Goal: Task Accomplishment & Management: Manage account settings

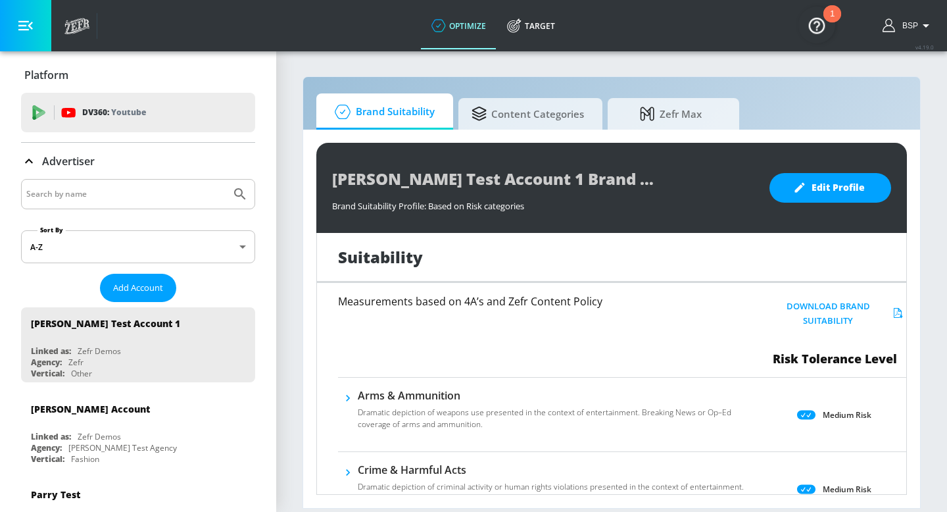
click at [153, 204] on div at bounding box center [138, 194] width 234 height 30
click at [153, 193] on input "Search by name" at bounding box center [125, 194] width 199 height 17
click at [136, 296] on button "Add Account" at bounding box center [138, 288] width 76 height 28
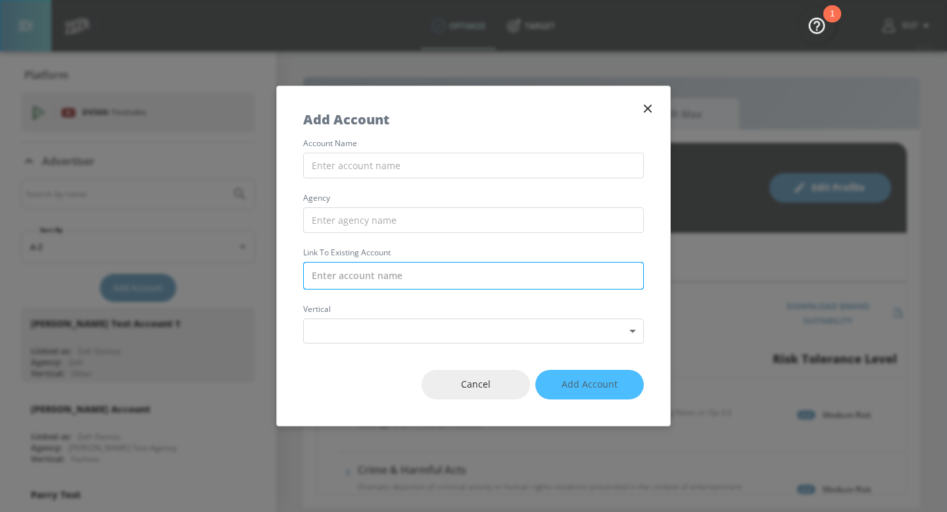
click at [409, 272] on input "text" at bounding box center [473, 276] width 341 height 28
paste input "[PERSON_NAME] Lite Merch_MC_Retail_US_Meta"
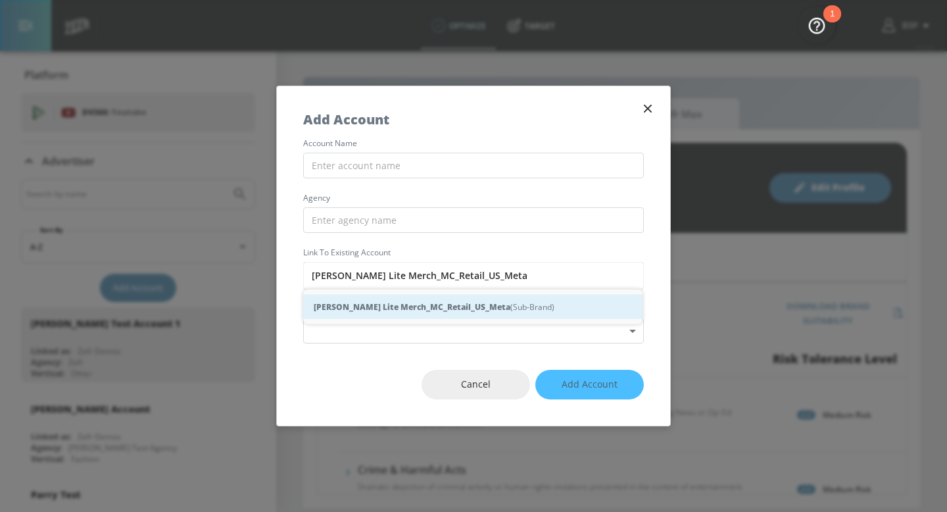
click at [403, 300] on strong "[PERSON_NAME] Lite Merch_MC_Retail_US_Meta" at bounding box center [412, 307] width 197 height 14
type input "[PERSON_NAME] Lite Merch_MC_Retail_US_Meta (Sub-Brand)"
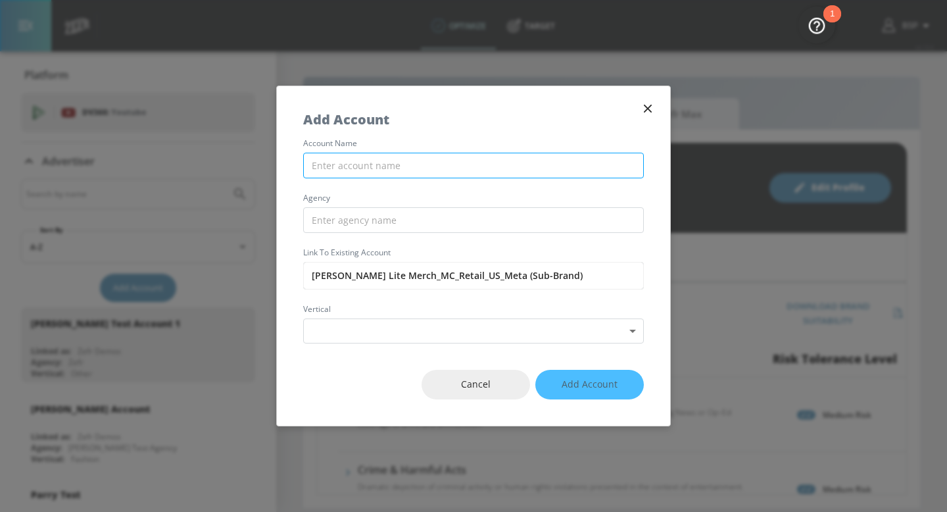
click at [397, 162] on input "text" at bounding box center [473, 166] width 341 height 26
paste input "[PERSON_NAME] Lite Merch_MC_Retail_US_Meta"
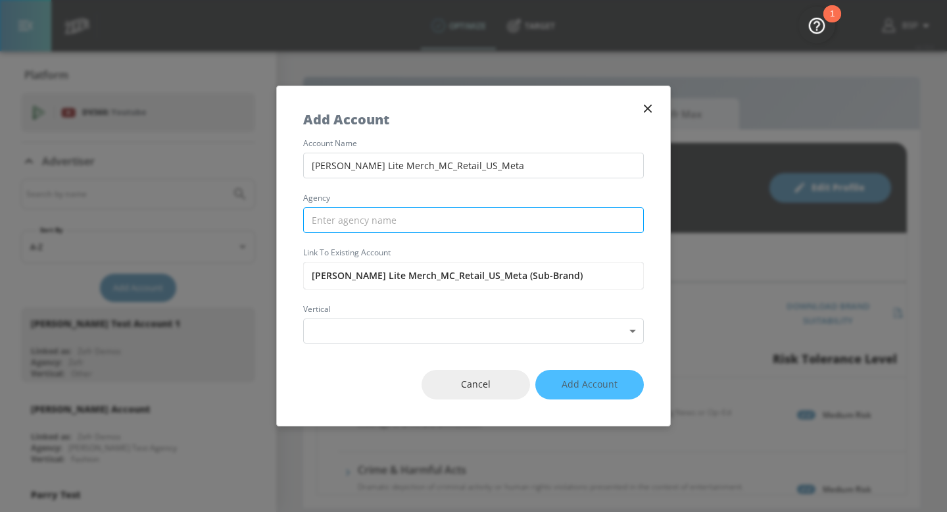
type input "[PERSON_NAME] Lite Merch_MC_Retail_US_Meta"
click at [378, 221] on input "text" at bounding box center [473, 220] width 341 height 26
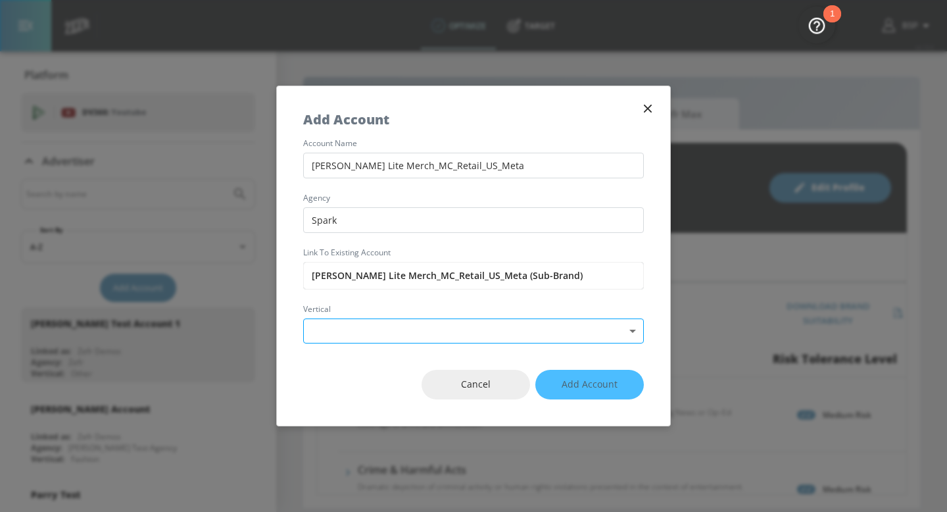
type input "Spark"
click at [364, 331] on body "optimize Target optimize Target v 4.19.0 BSP Platform DV360: Youtube DV360: You…" at bounding box center [473, 256] width 947 height 512
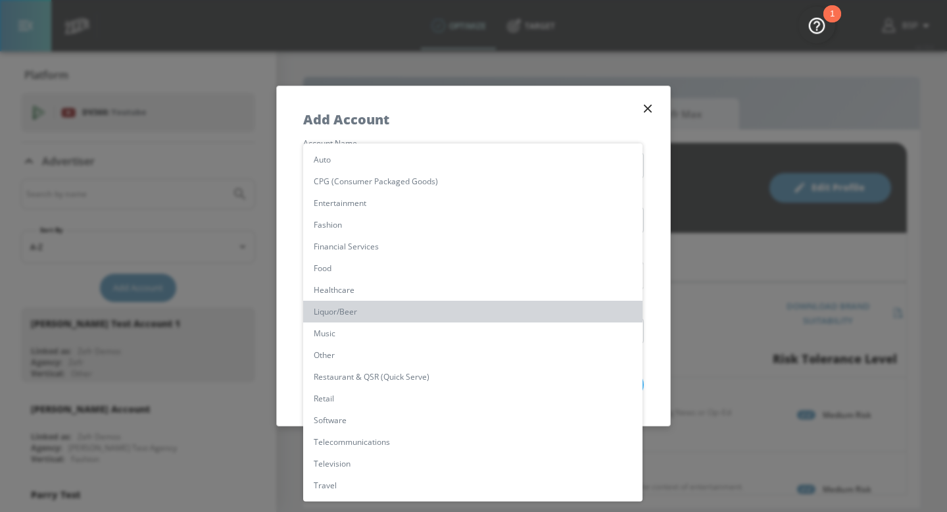
click at [378, 316] on li "Liquor/Beer" at bounding box center [472, 312] width 339 height 22
type input "[object Object]"
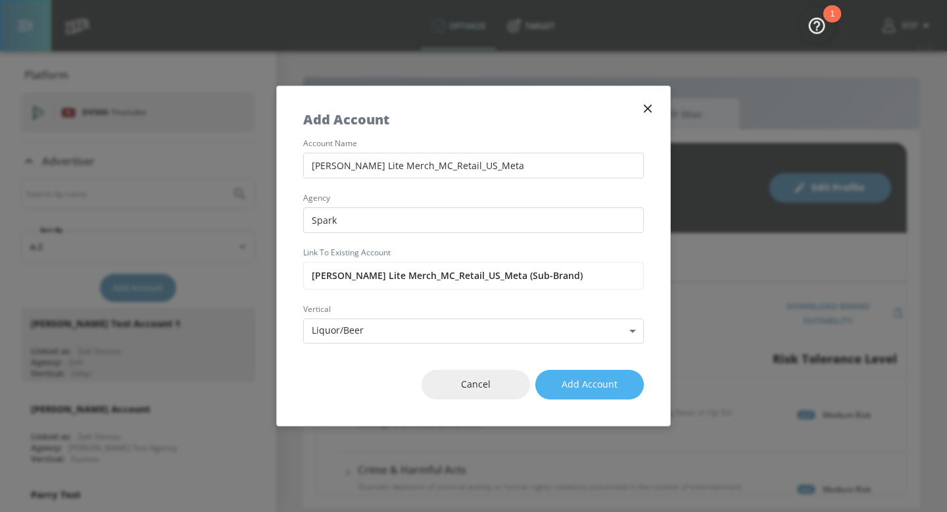
click at [568, 388] on span "Add Account" at bounding box center [590, 384] width 56 height 16
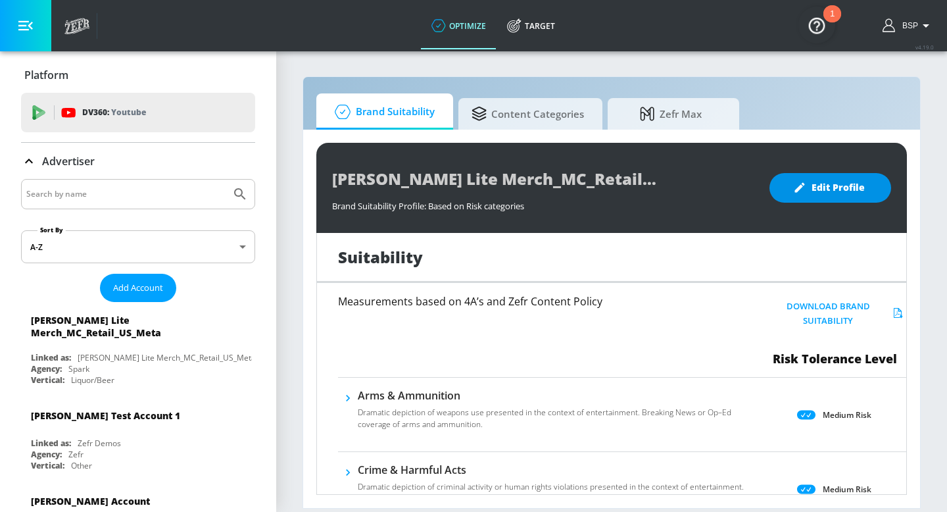
click at [826, 180] on span "Edit Profile" at bounding box center [830, 188] width 69 height 16
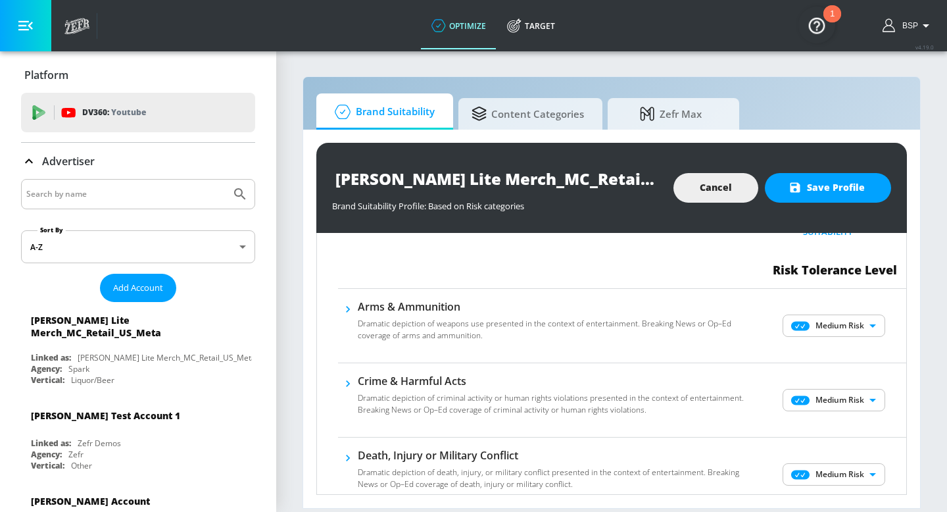
scroll to position [151, 0]
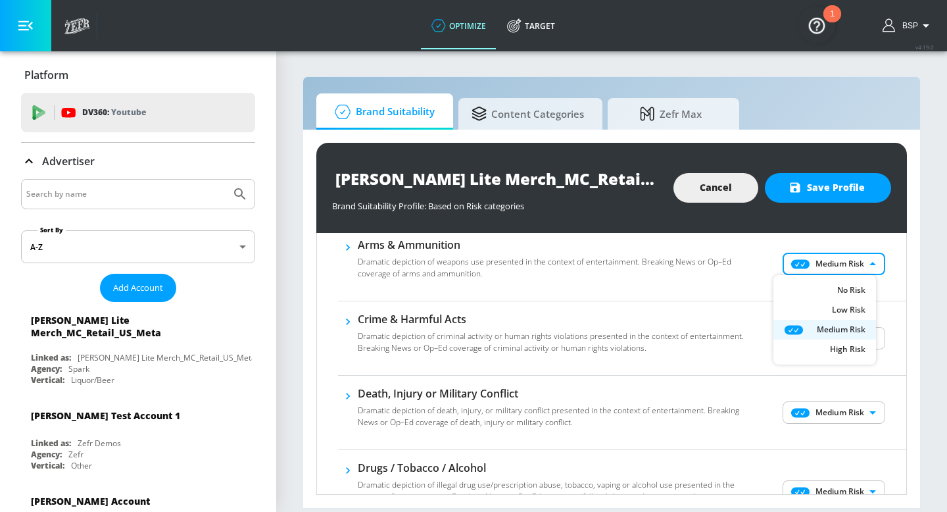
click at [806, 266] on body "optimize Target optimize Target v 4.19.0 BSP Platform DV360: Youtube DV360: You…" at bounding box center [473, 256] width 947 height 512
click at [806, 285] on icon at bounding box center [802, 290] width 36 height 10
type input "MINIMAL"
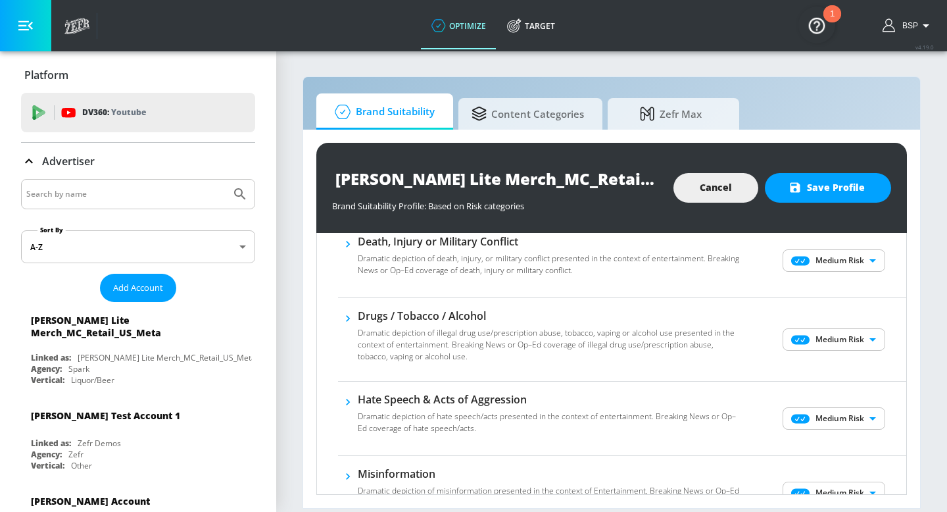
scroll to position [307, 0]
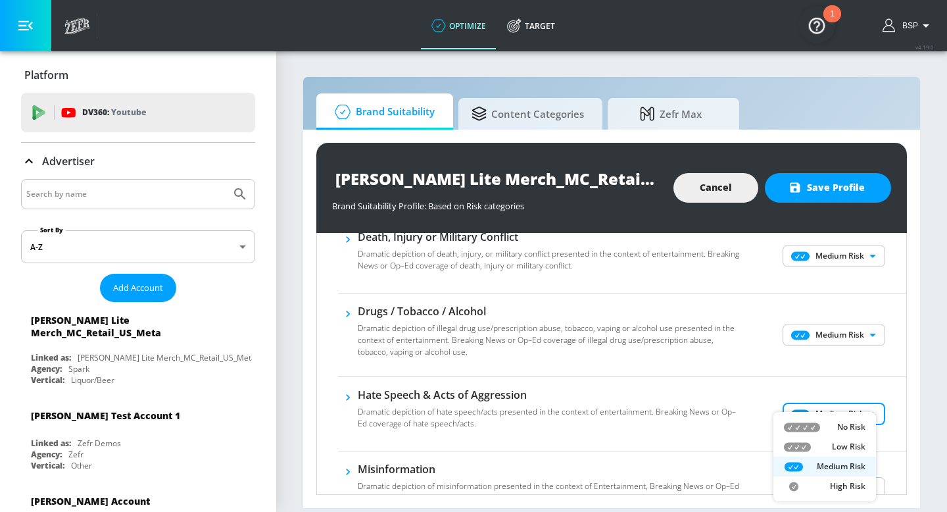
click at [798, 412] on body "optimize Target optimize Target v 4.19.0 BSP Platform DV360: Youtube DV360: You…" at bounding box center [473, 256] width 947 height 512
click at [798, 421] on div "No Risk" at bounding box center [825, 427] width 82 height 12
type input "MINIMAL"
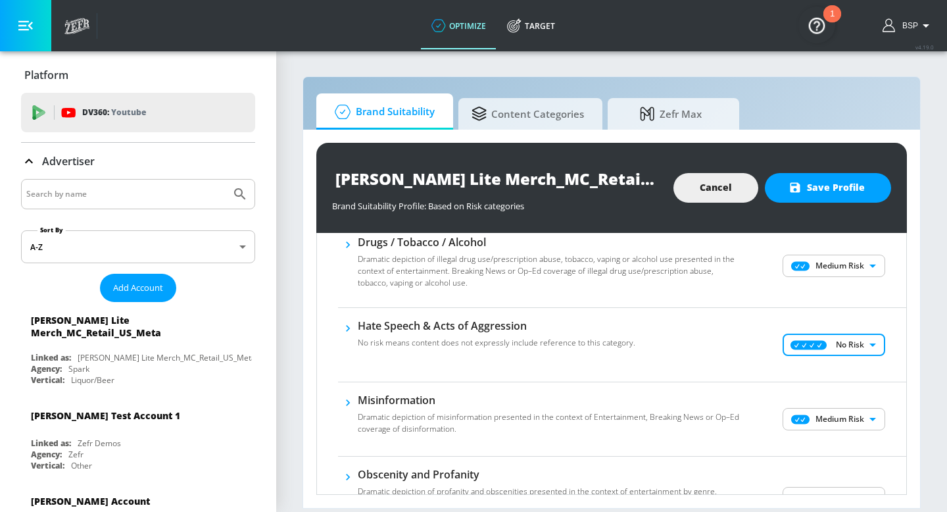
scroll to position [377, 0]
click at [812, 427] on body "optimize Target optimize Target v 4.19.0 BSP Platform DV360: Youtube DV360: You…" at bounding box center [473, 256] width 947 height 512
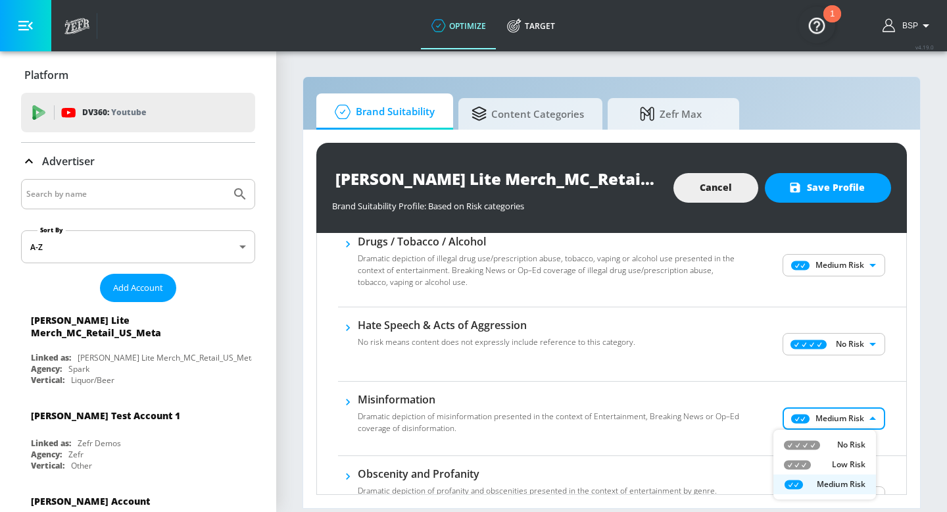
click at [812, 443] on icon at bounding box center [802, 444] width 36 height 9
type input "MINIMAL"
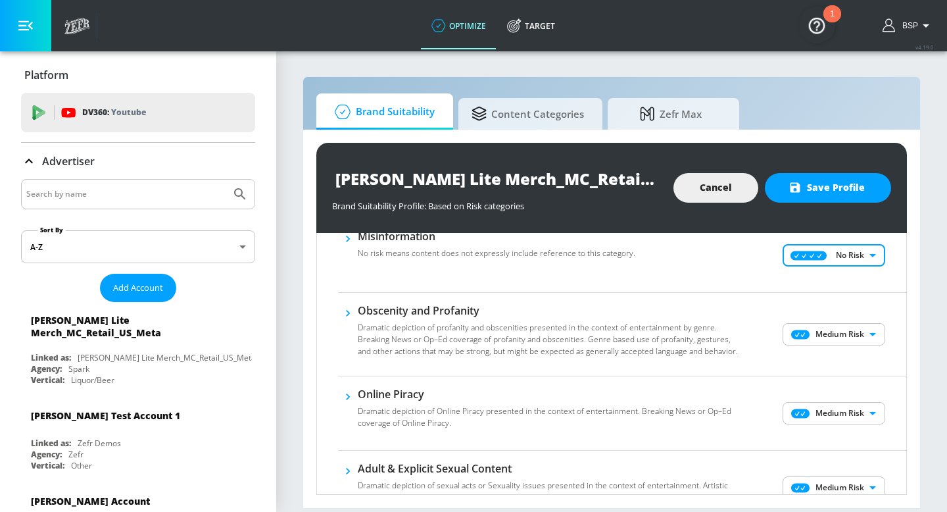
scroll to position [555, 0]
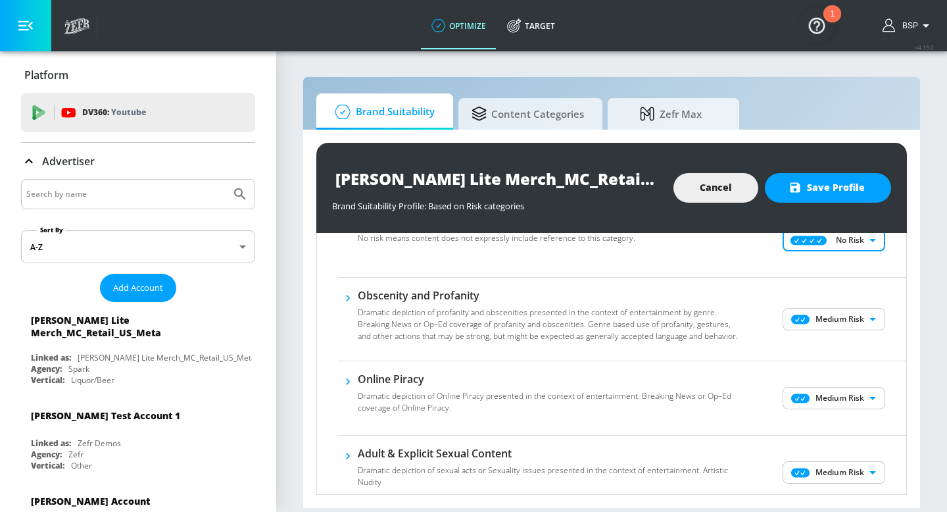
click at [813, 399] on body "optimize Target optimize Target v 4.19.0 BSP Platform DV360: Youtube DV360: You…" at bounding box center [473, 256] width 947 height 512
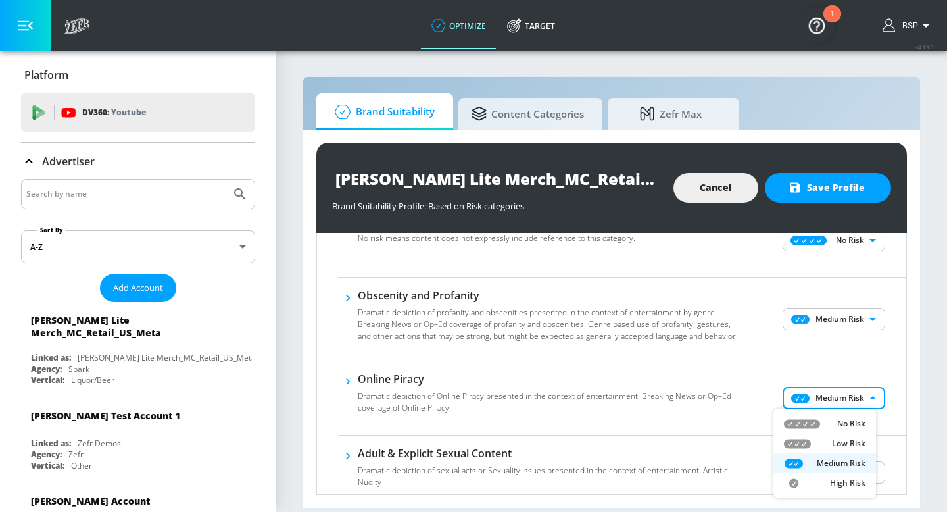
click at [811, 416] on li "No Risk" at bounding box center [825, 424] width 103 height 20
type input "MINIMAL"
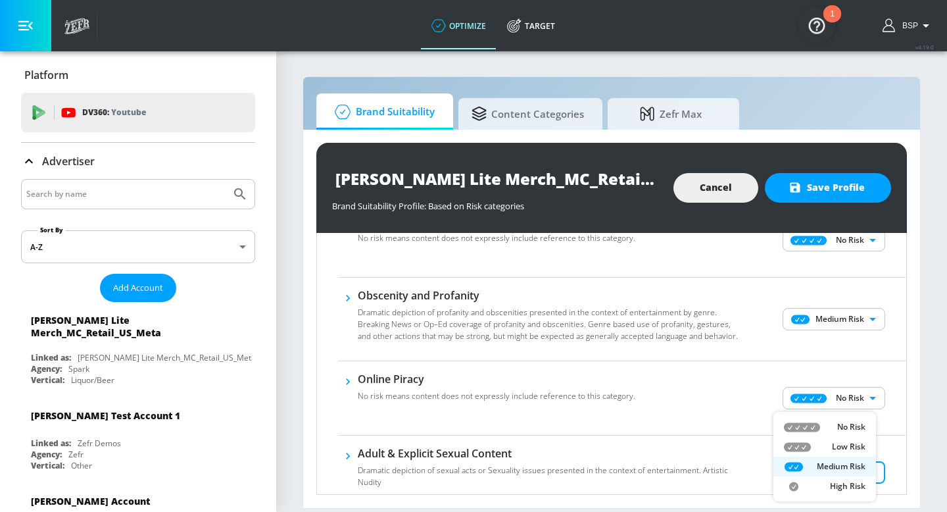
click at [811, 472] on body "optimize Target optimize Target v 4.19.0 BSP Platform DV360: Youtube DV360: You…" at bounding box center [473, 256] width 947 height 512
click at [816, 428] on icon at bounding box center [802, 426] width 36 height 9
type input "MINIMAL"
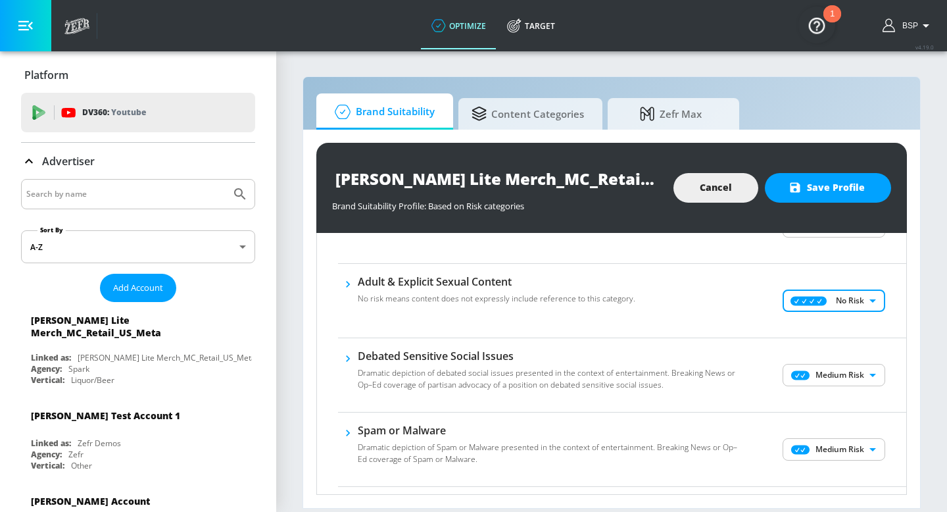
scroll to position [730, 0]
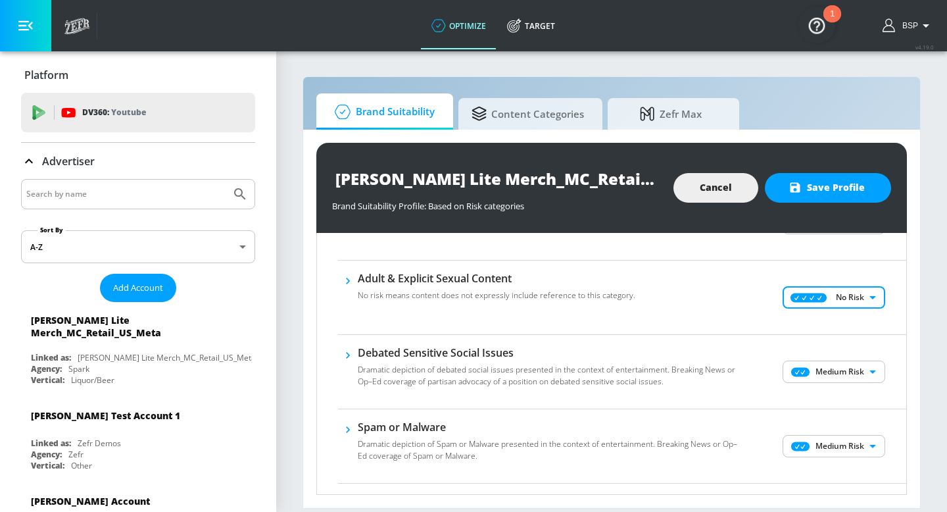
click at [815, 385] on div "Medium Risk MEDIUM ​" at bounding box center [835, 371] width 142 height 53
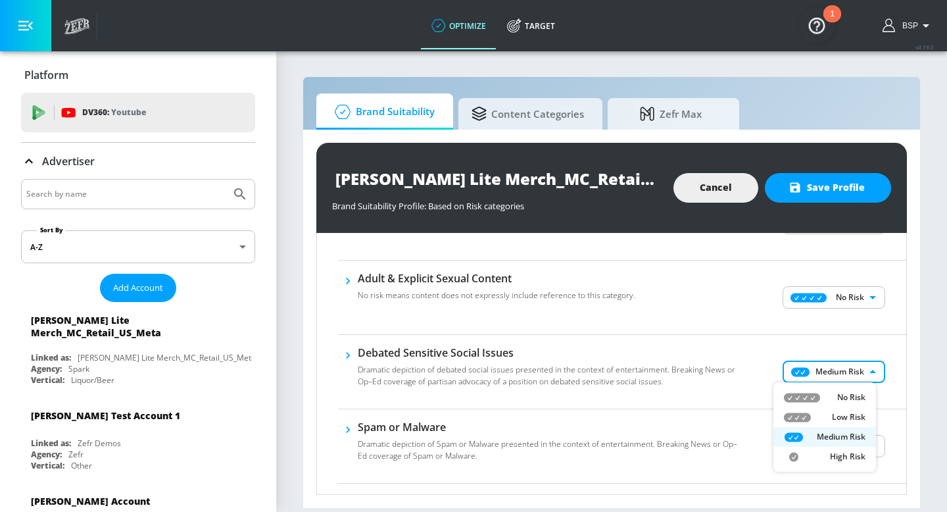
click at [815, 370] on body "optimize Target optimize Target v 4.19.0 BSP Platform DV360: Youtube DV360: You…" at bounding box center [473, 256] width 947 height 512
click at [815, 393] on icon at bounding box center [802, 397] width 36 height 9
type input "MINIMAL"
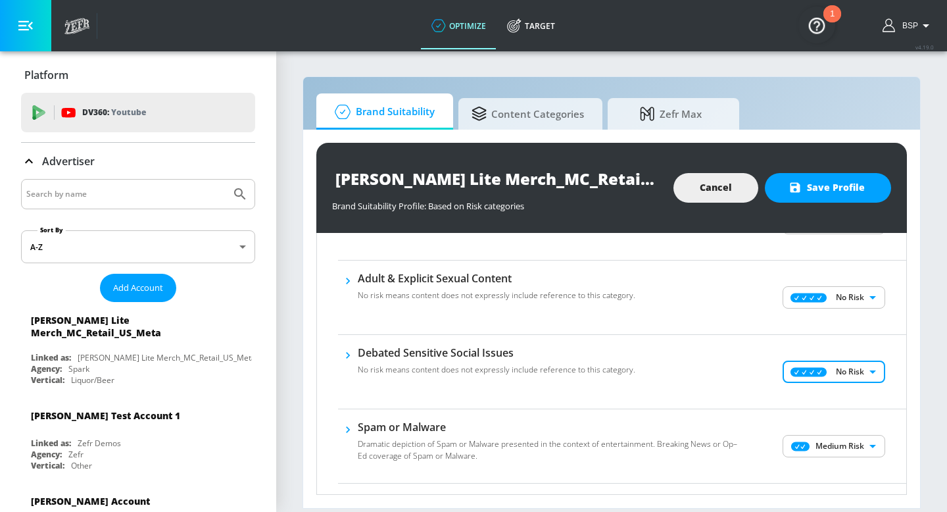
click at [815, 436] on body "optimize Target optimize Target v 4.19.0 BSP Platform DV360: Youtube DV360: You…" at bounding box center [473, 256] width 947 height 512
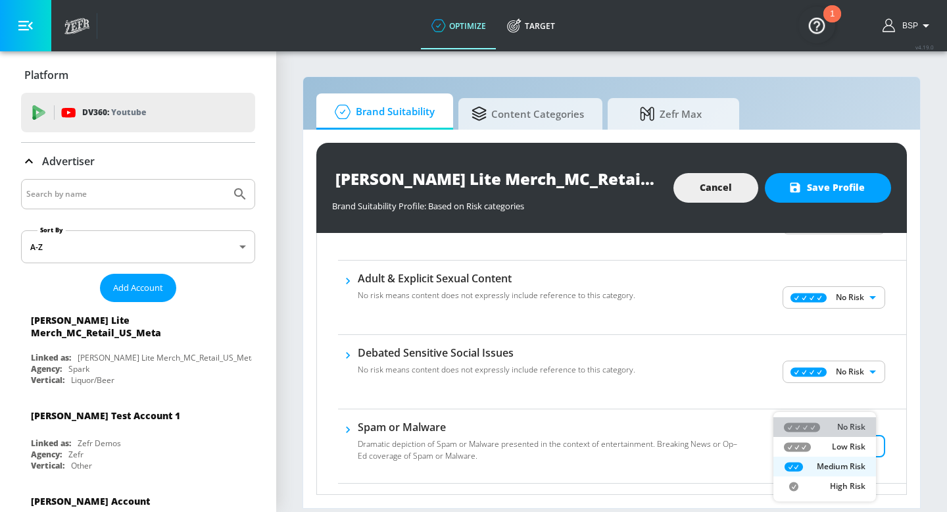
click at [816, 418] on li "No Risk" at bounding box center [825, 427] width 103 height 20
type input "MINIMAL"
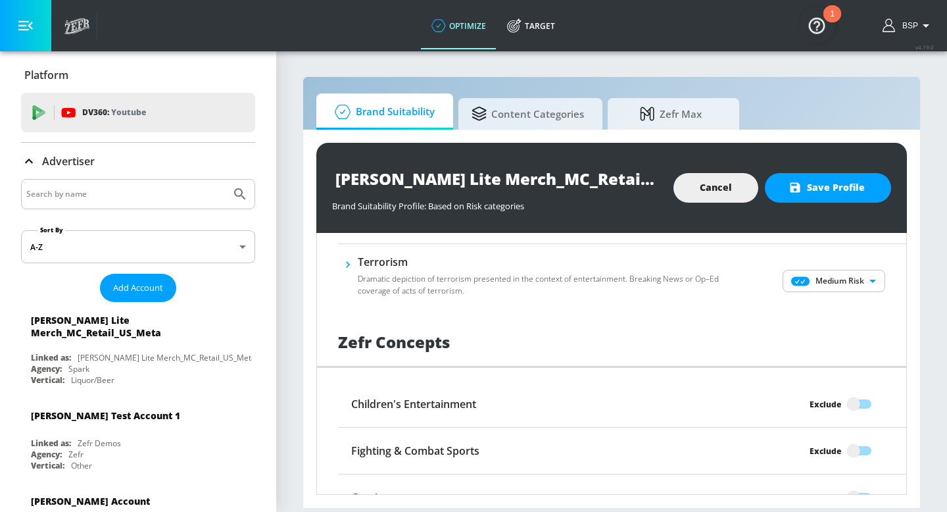
scroll to position [899, 0]
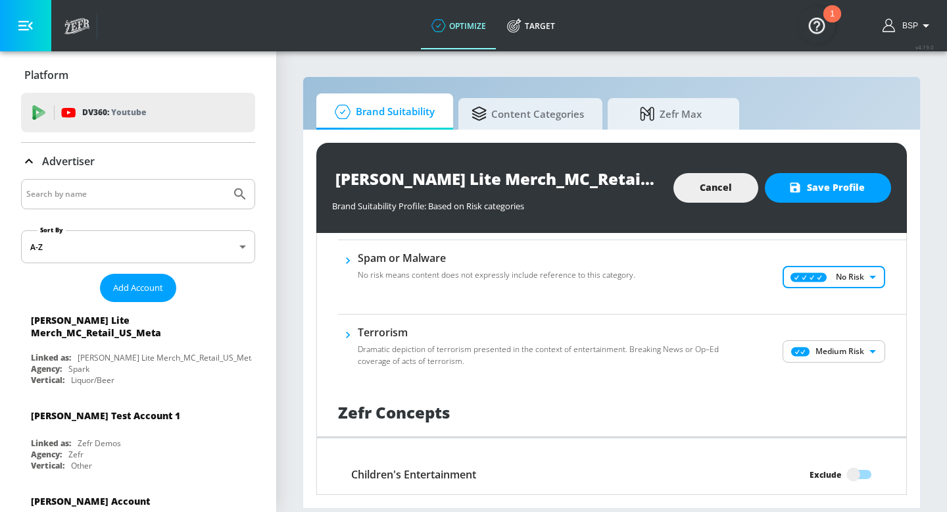
click at [826, 346] on body "optimize Target optimize Target v 4.19.0 BSP Platform DV360: Youtube DV360: You…" at bounding box center [473, 256] width 947 height 512
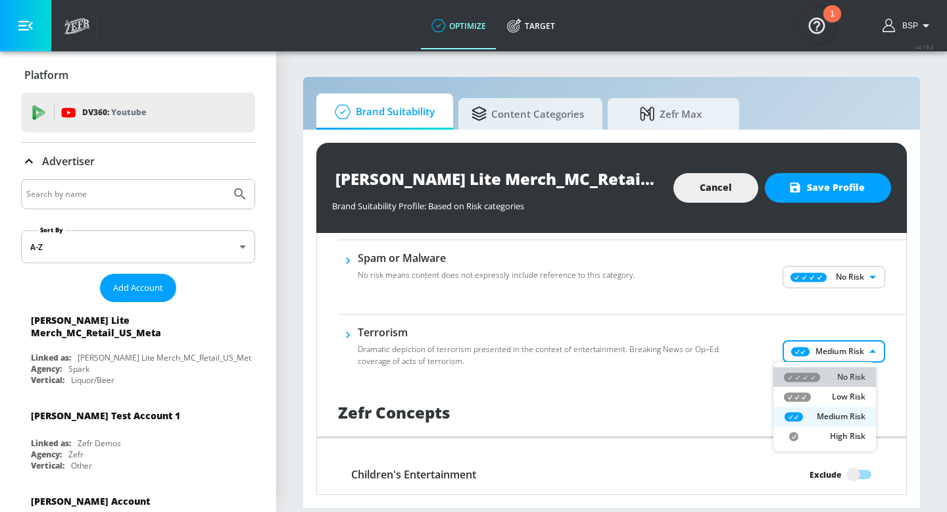
click at [825, 369] on li "No Risk" at bounding box center [825, 377] width 103 height 20
type input "MINIMAL"
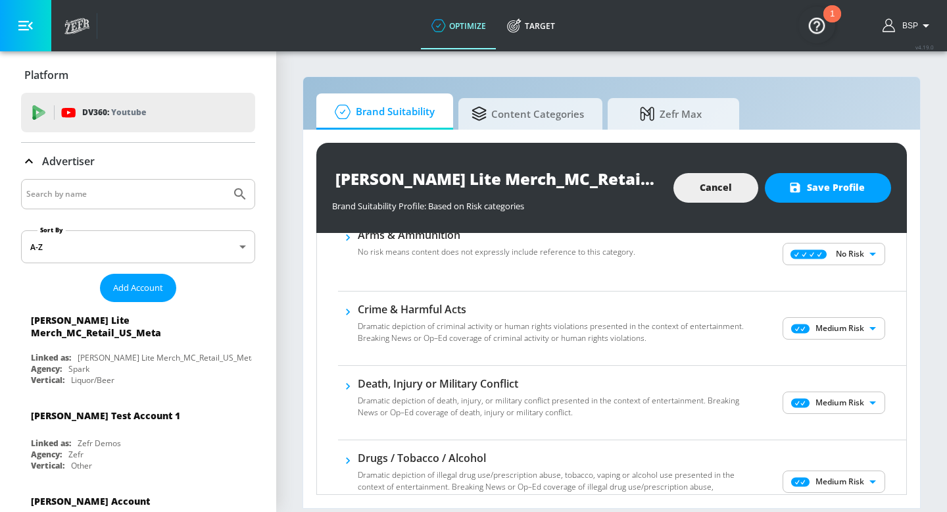
scroll to position [167, 0]
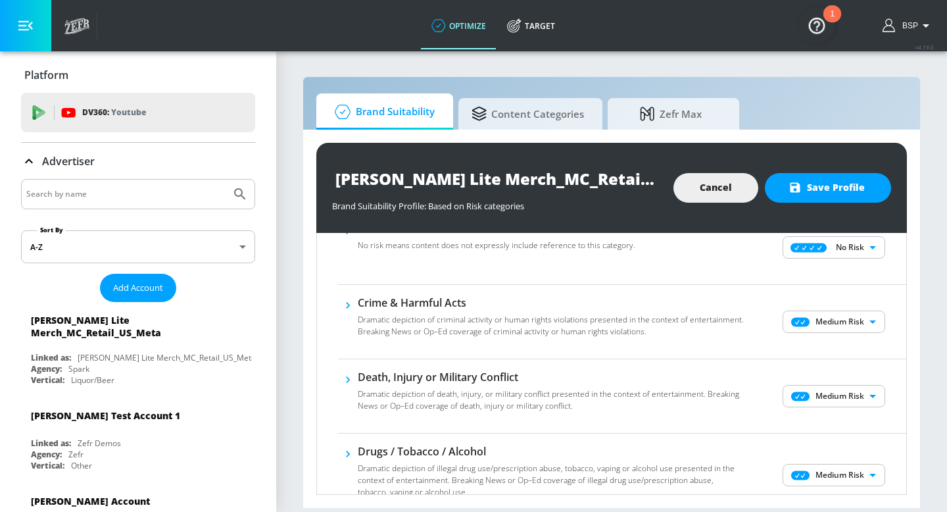
click at [791, 326] on body "optimize Target optimize Target v 4.19.0 BSP Platform DV360: Youtube DV360: You…" at bounding box center [473, 256] width 947 height 512
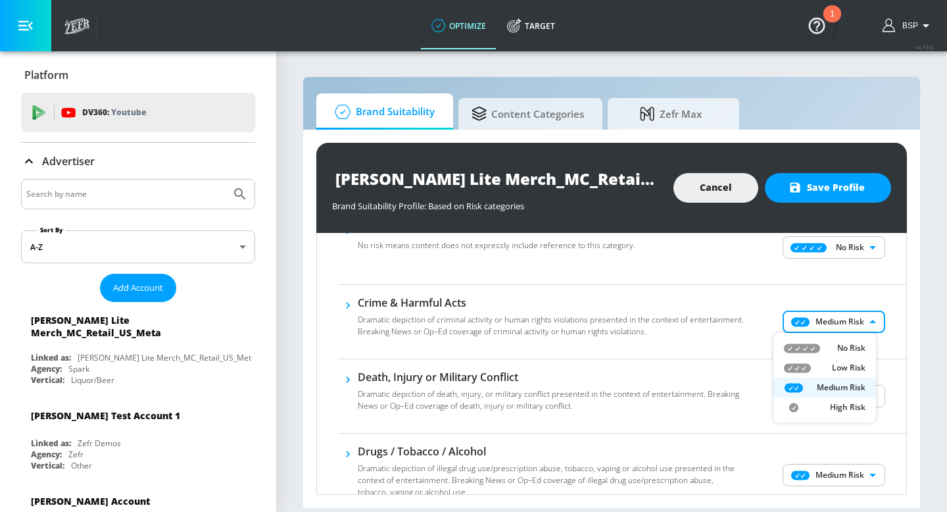
click at [799, 367] on icon at bounding box center [797, 367] width 27 height 9
type input "LOW"
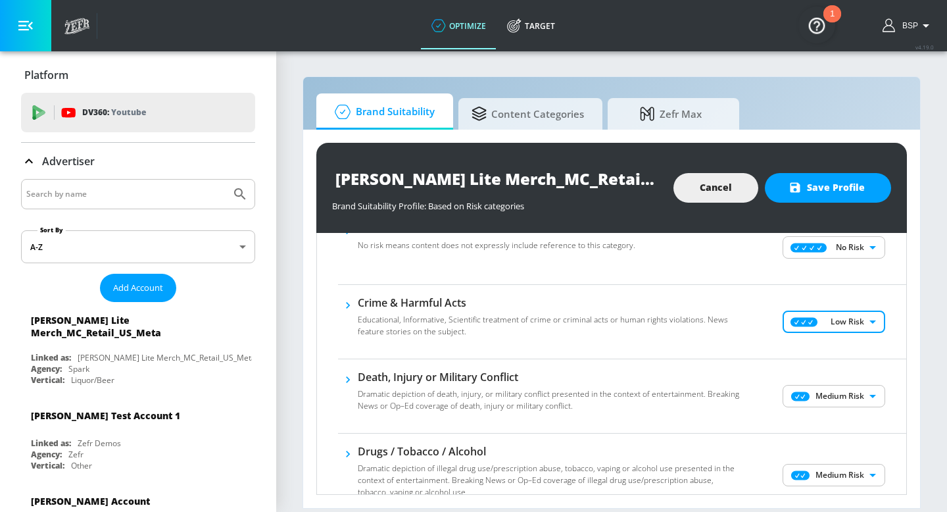
click at [797, 401] on body "optimize Target optimize Target v 4.19.0 BSP Platform DV360: Youtube DV360: You…" at bounding box center [473, 256] width 947 height 512
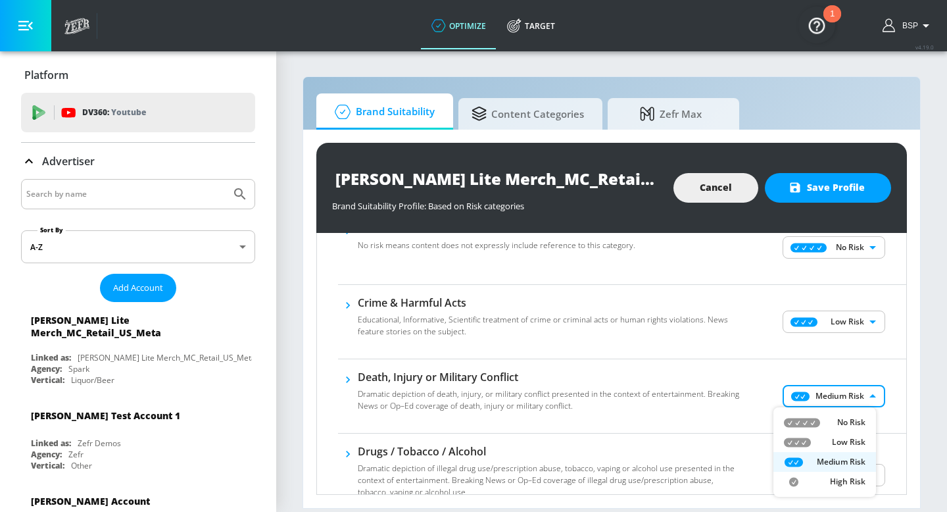
click at [800, 439] on icon at bounding box center [797, 441] width 27 height 9
type input "LOW"
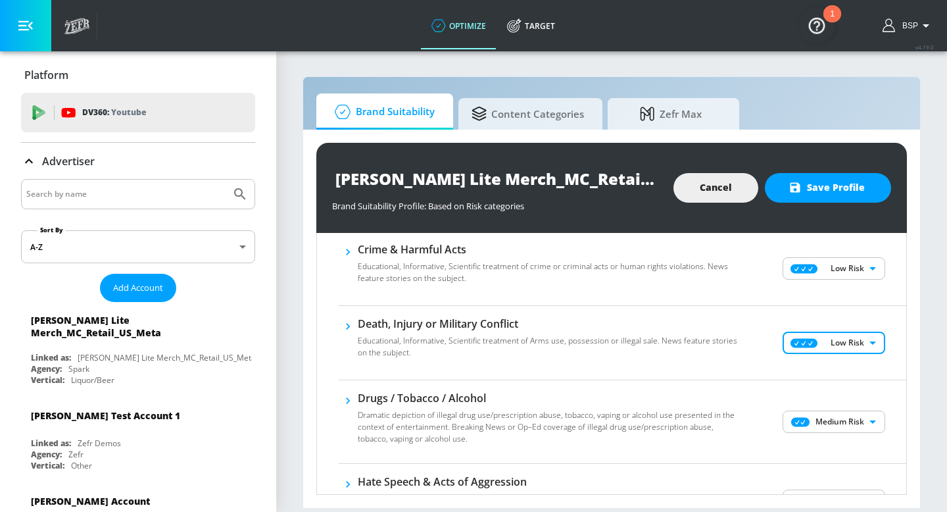
scroll to position [253, 0]
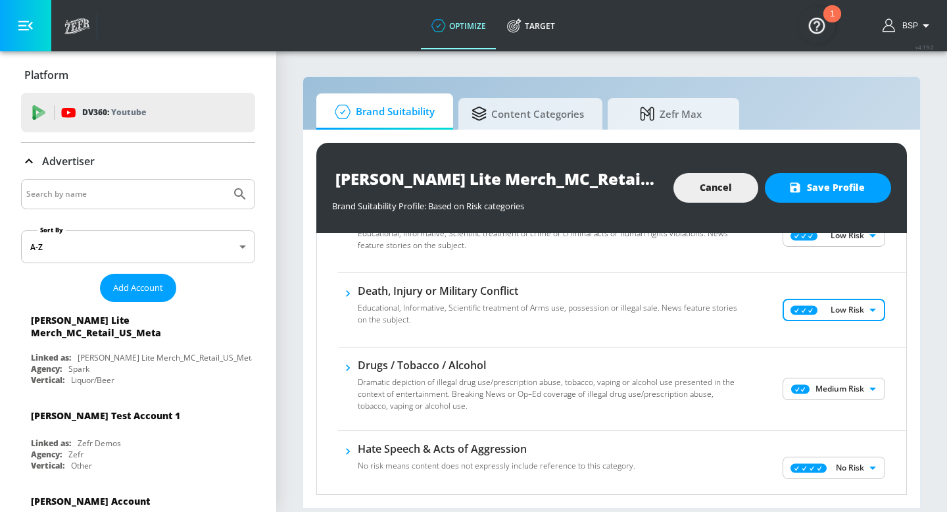
click at [806, 399] on body "optimize Target optimize Target v 4.19.0 BSP Platform DV360: Youtube DV360: You…" at bounding box center [473, 256] width 947 height 512
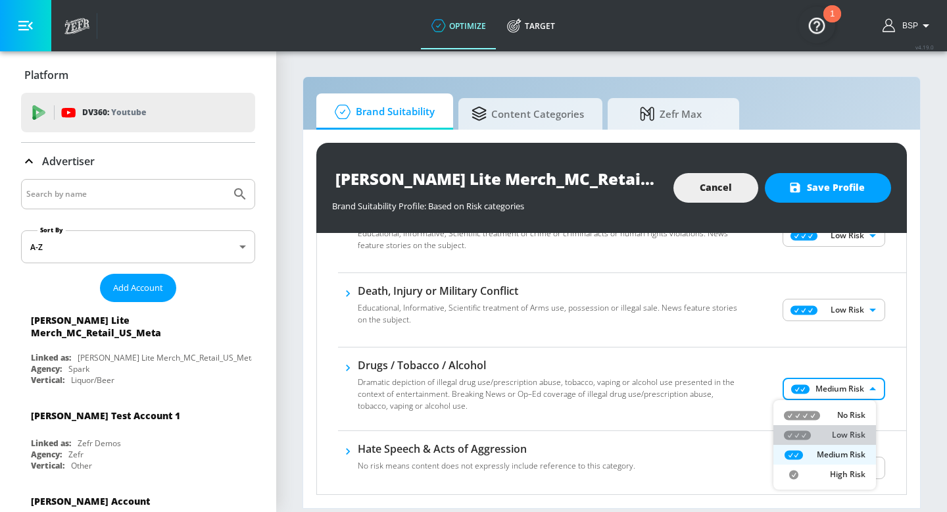
click at [805, 439] on icon at bounding box center [797, 435] width 27 height 10
type input "LOW"
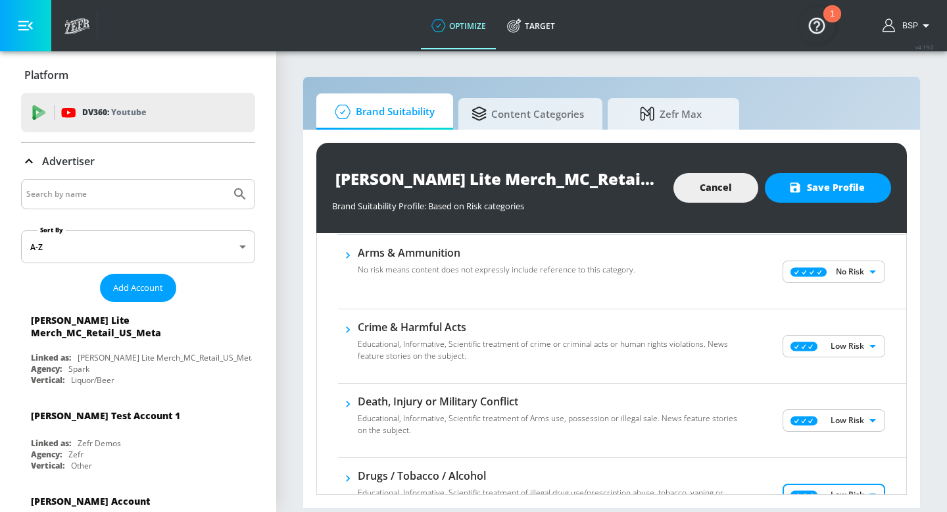
scroll to position [138, 0]
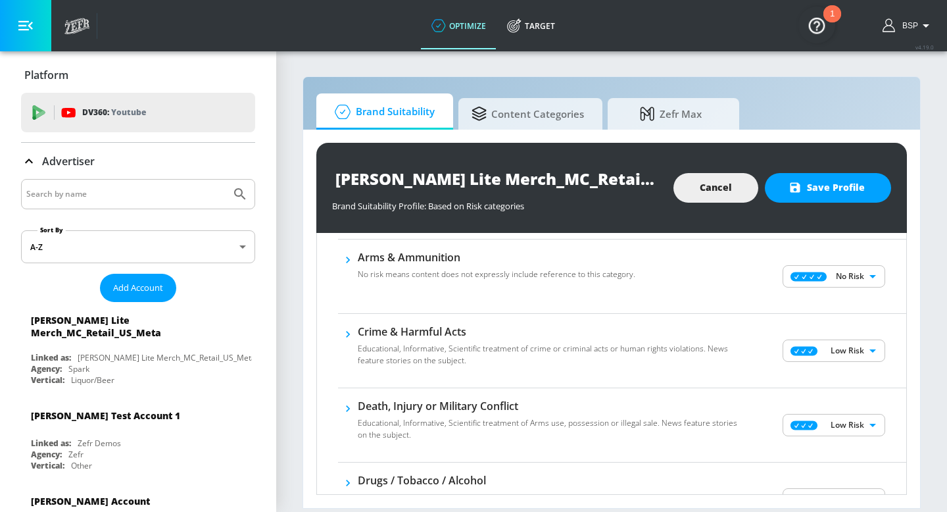
click at [821, 207] on div "[PERSON_NAME] Lite Merch_MC_Retail_US_Meta Brand Suitability Profile Brand Suit…" at bounding box center [611, 188] width 591 height 90
click at [821, 197] on button "Save Profile" at bounding box center [828, 188] width 126 height 30
